Goal: Check status: Check status

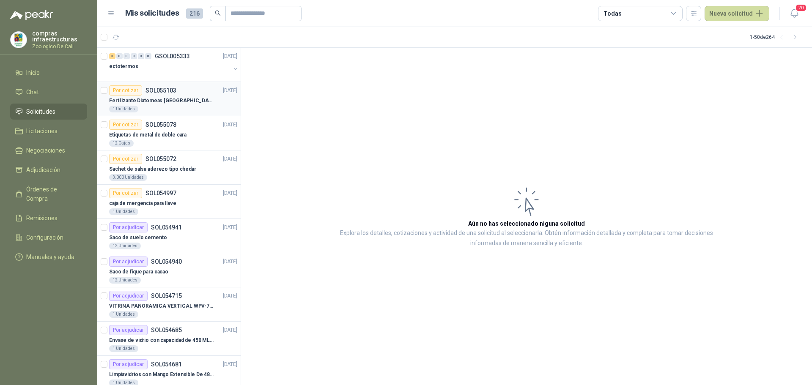
click at [157, 90] on p "SOL055103" at bounding box center [161, 91] width 31 height 6
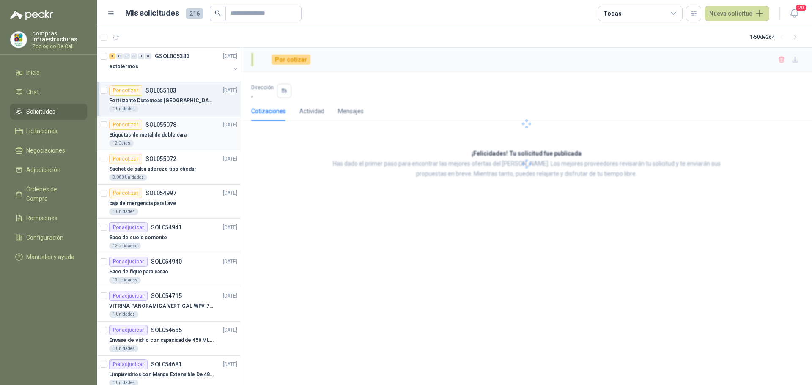
click at [171, 135] on p "Etiquetas de metal de doble cara" at bounding box center [147, 135] width 77 height 8
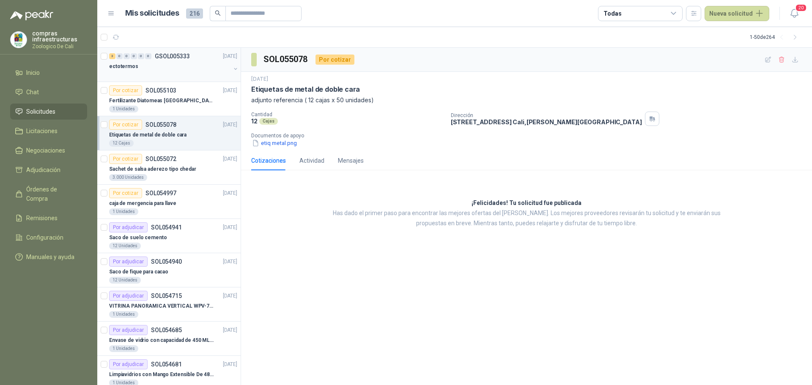
click at [189, 57] on p "GSOL005333" at bounding box center [172, 56] width 35 height 6
